Goal: Information Seeking & Learning: Check status

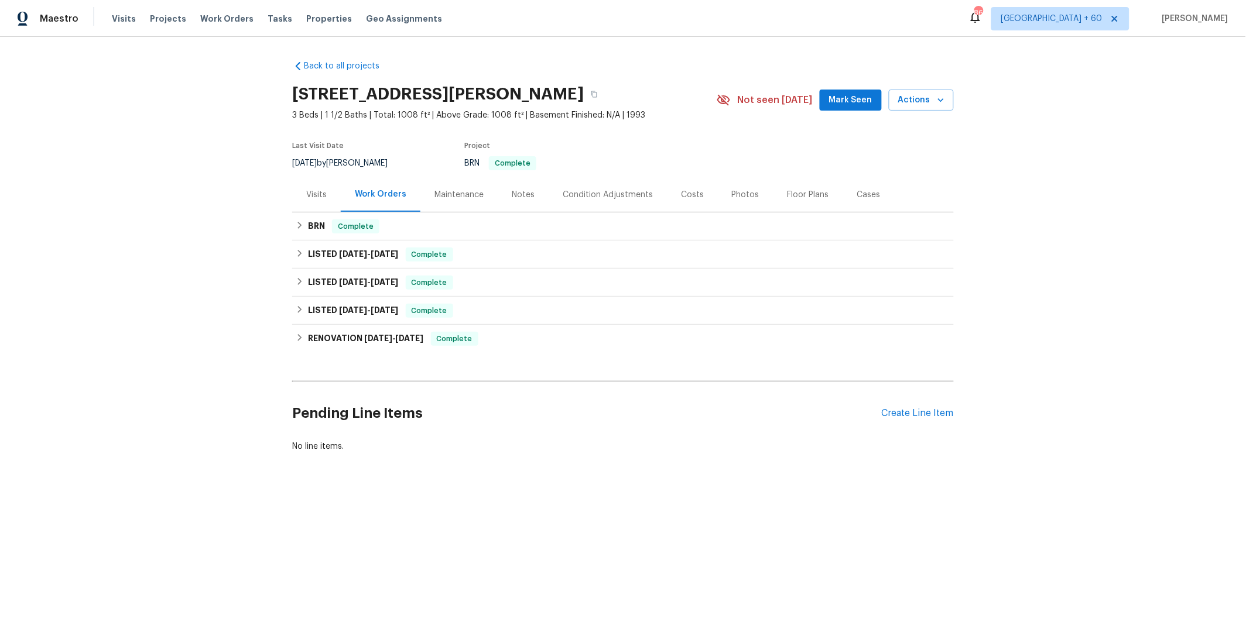
click at [683, 203] on div "Costs" at bounding box center [692, 194] width 51 height 35
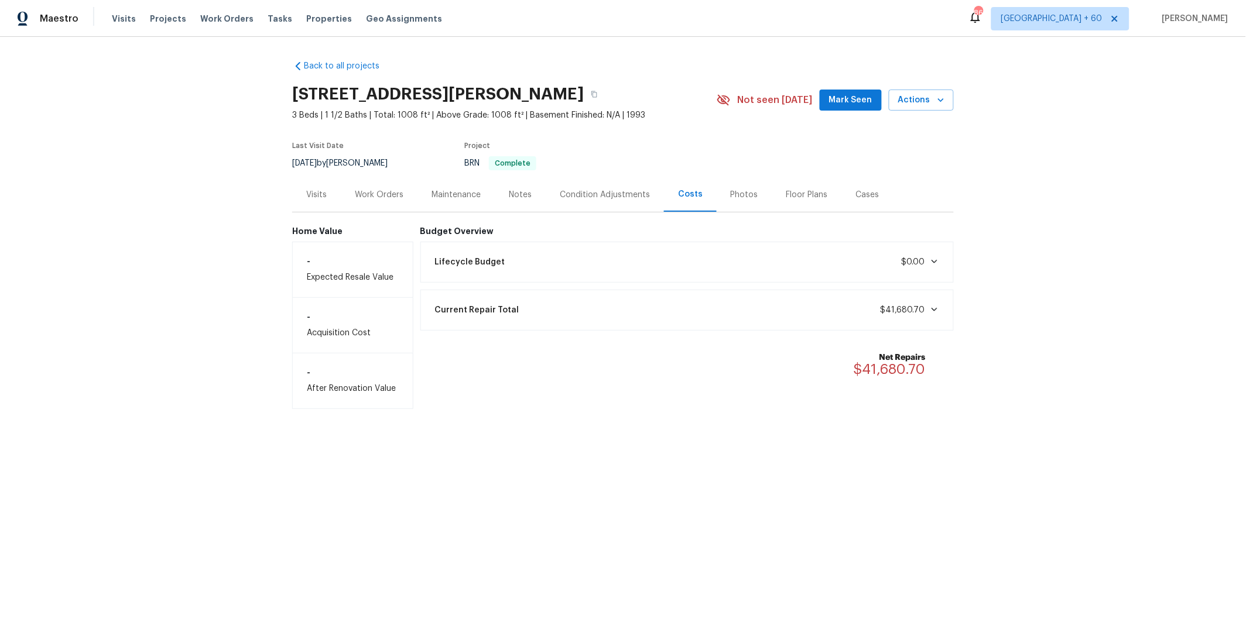
click at [695, 317] on div "Current Repair Total $41,680.70" at bounding box center [687, 310] width 519 height 26
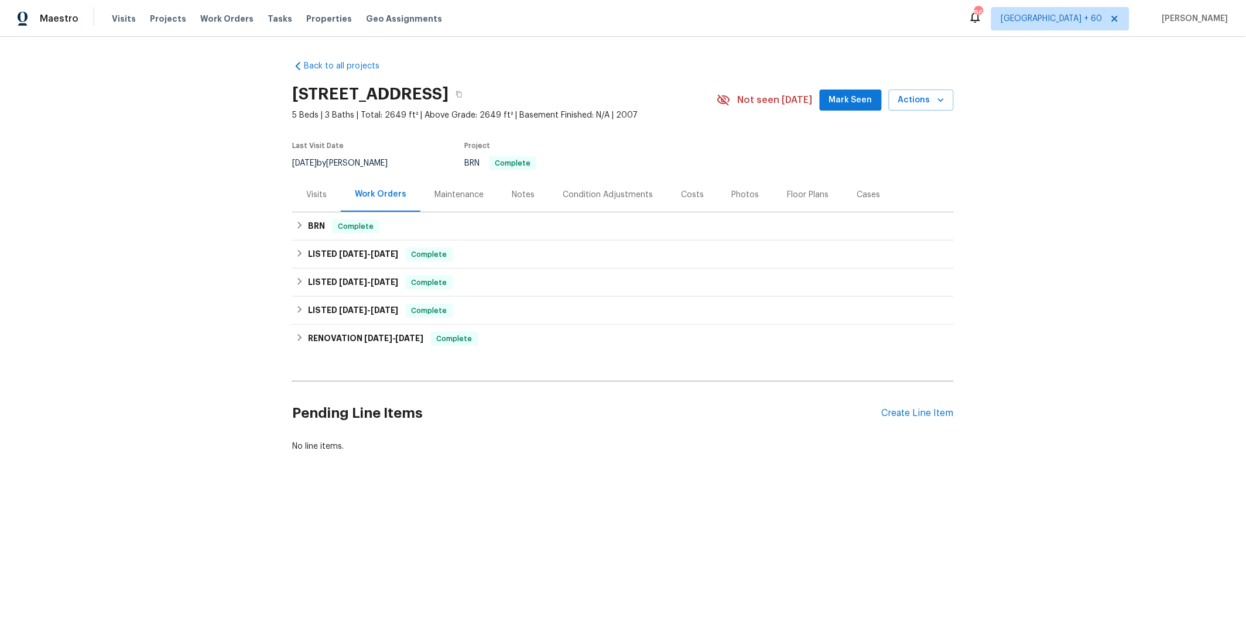
click at [681, 196] on div "Costs" at bounding box center [692, 195] width 23 height 12
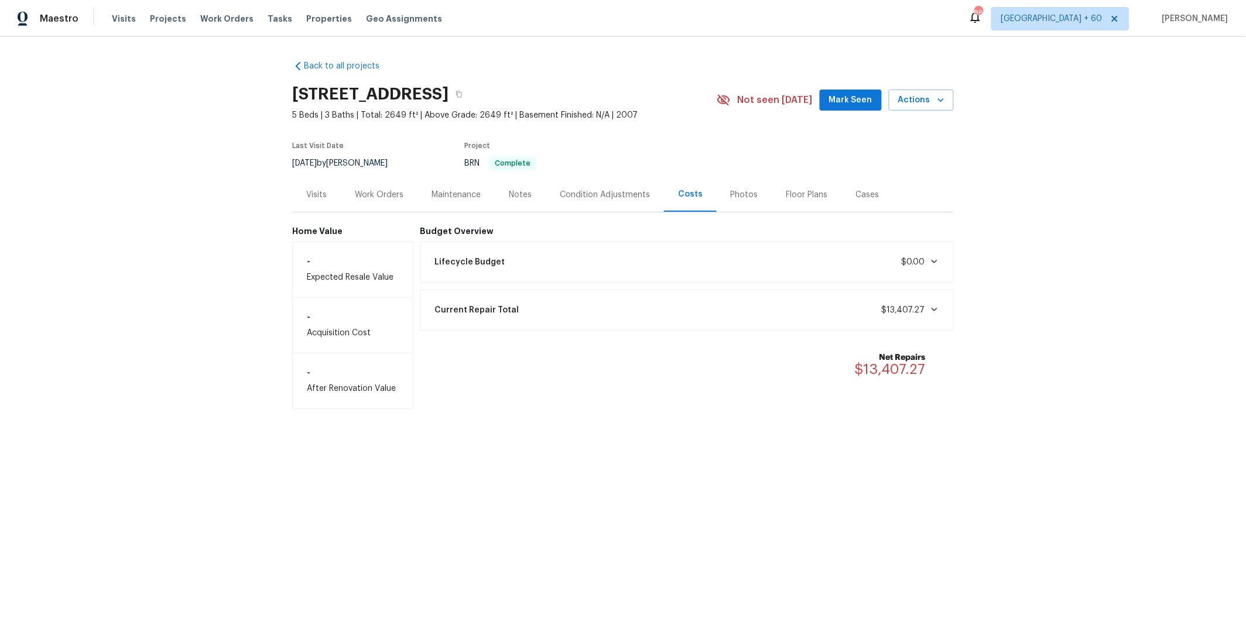
click at [798, 297] on div "Current Repair Total $13,407.27" at bounding box center [687, 310] width 519 height 26
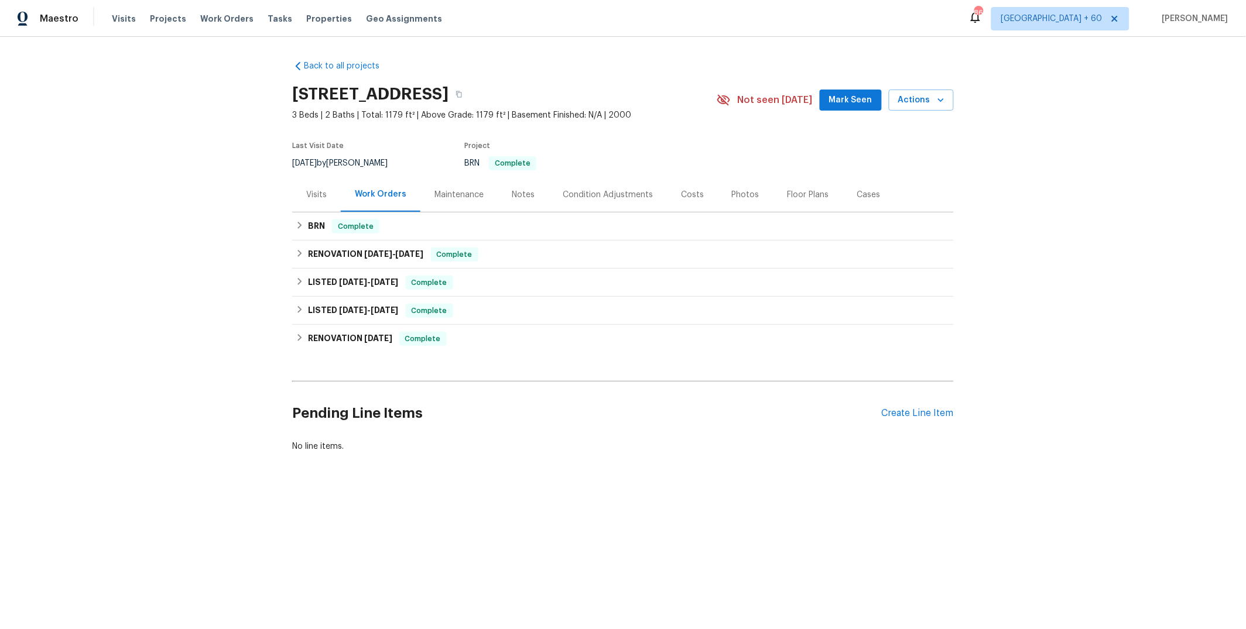
click at [681, 199] on div "Costs" at bounding box center [692, 195] width 23 height 12
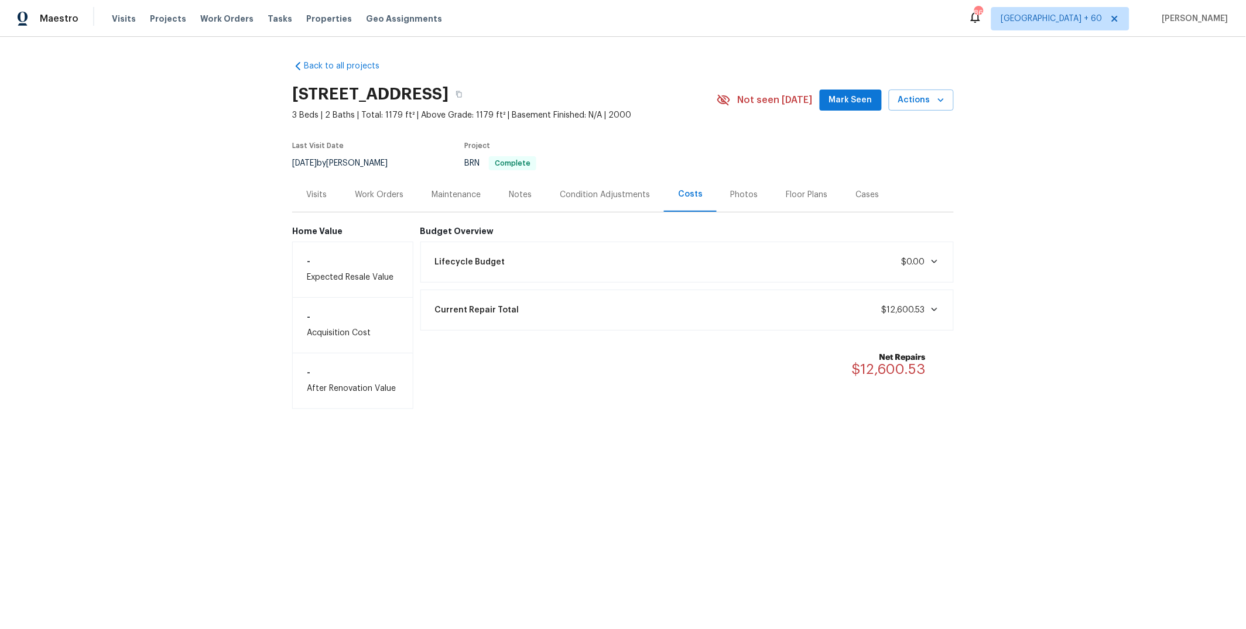
click at [761, 314] on div "Current Repair Total $12,600.53" at bounding box center [687, 310] width 519 height 26
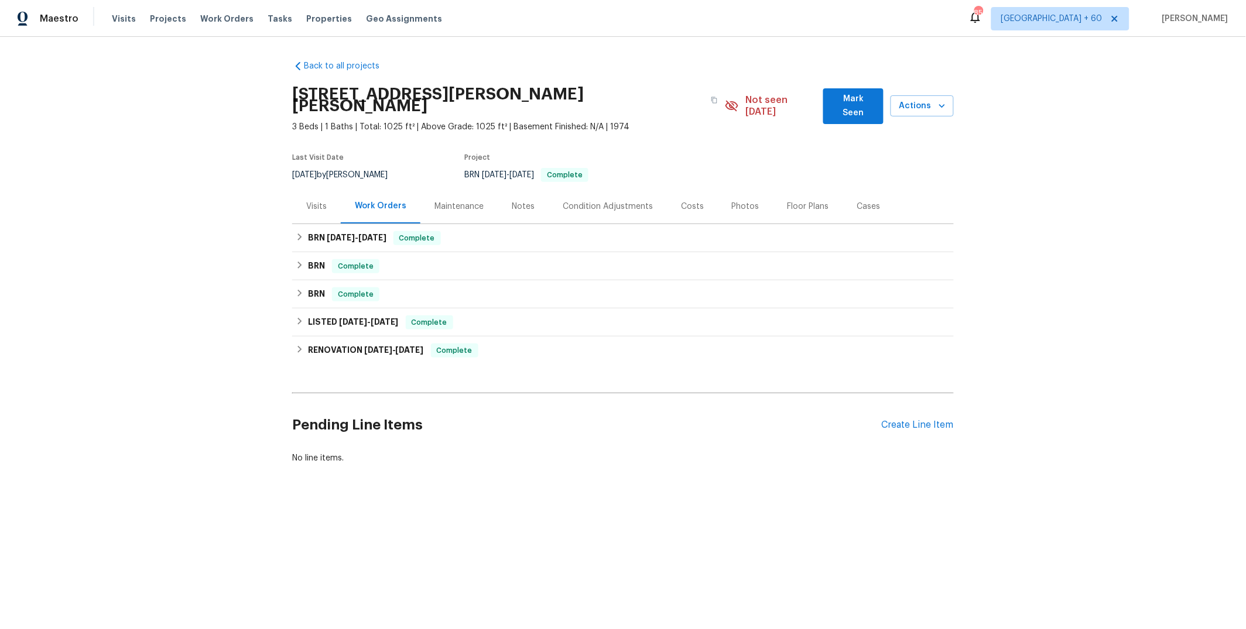
click at [672, 203] on div "Costs" at bounding box center [692, 206] width 51 height 35
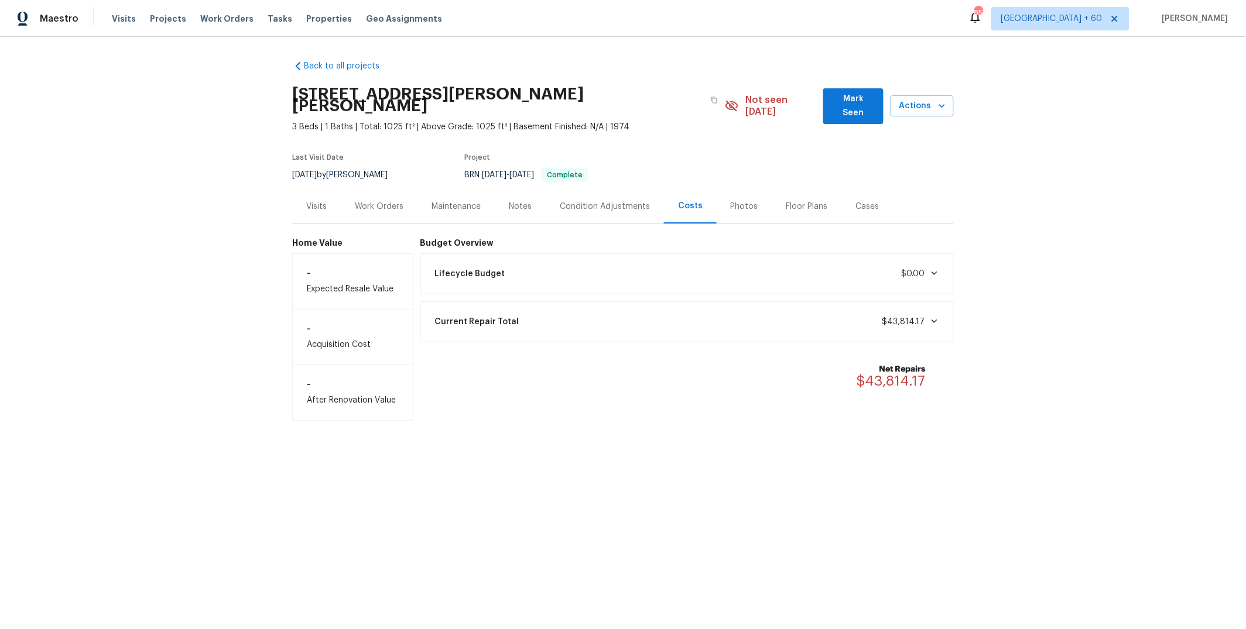
click at [737, 313] on div "Current Repair Total $43,814.17" at bounding box center [687, 322] width 519 height 26
